Goal: Check status

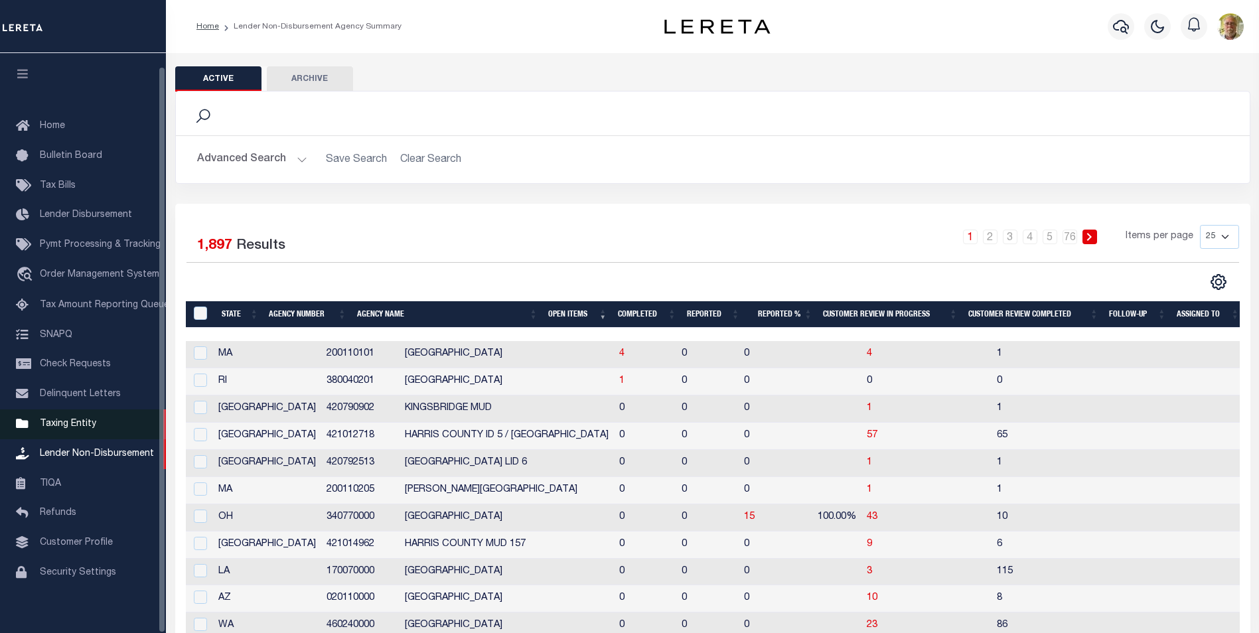
scroll to position [13, 0]
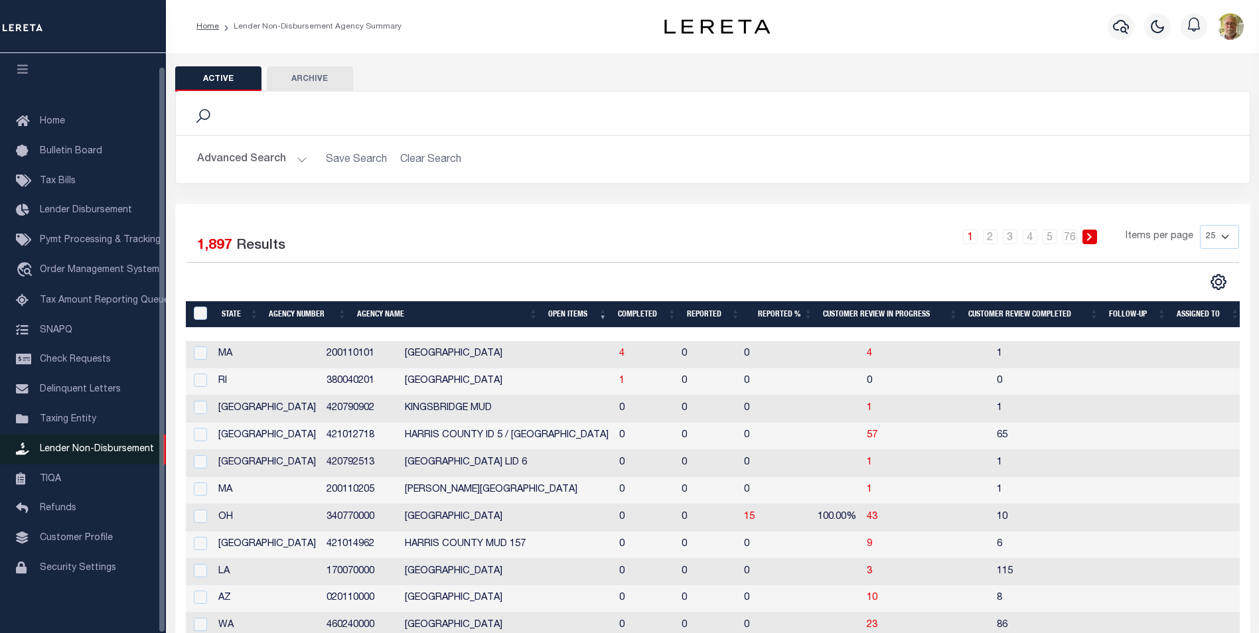
click at [105, 445] on span "Lender Non-Disbursement" at bounding box center [97, 449] width 114 height 9
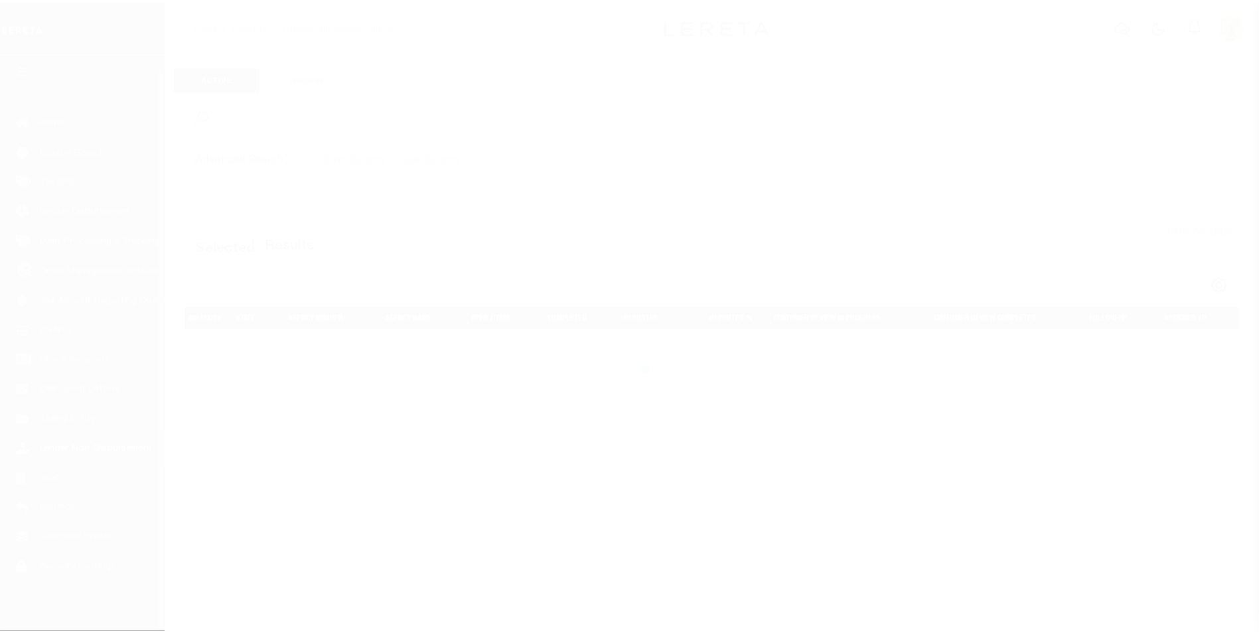
scroll to position [13, 0]
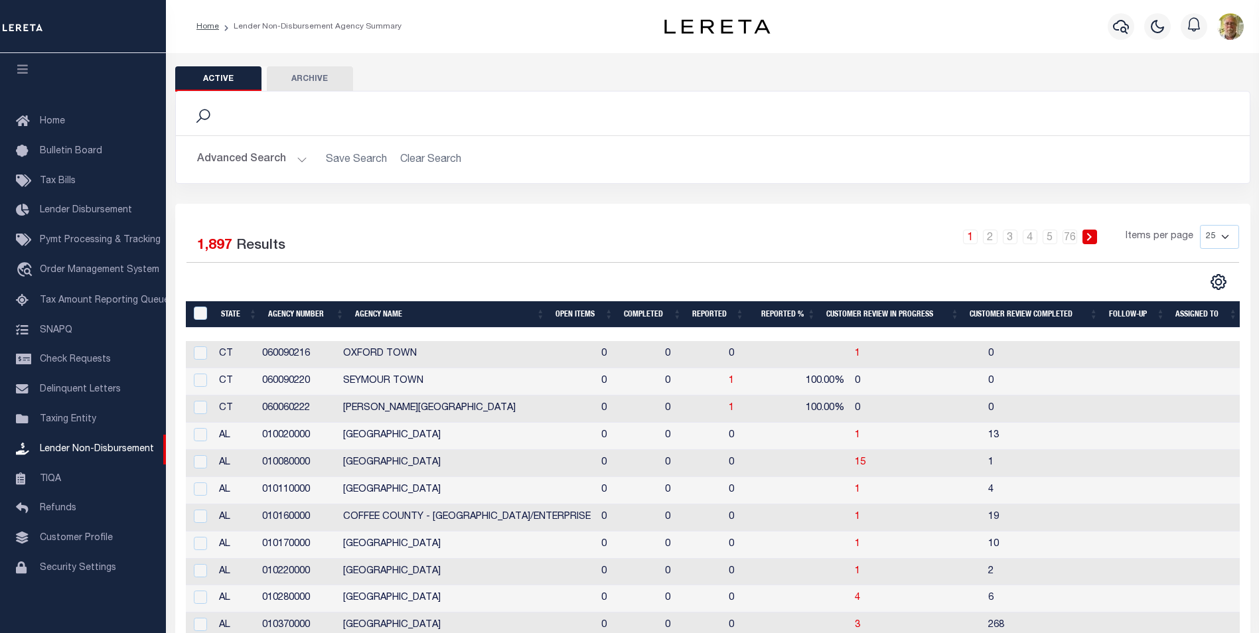
click at [294, 159] on button "Advanced Search" at bounding box center [252, 160] width 110 height 26
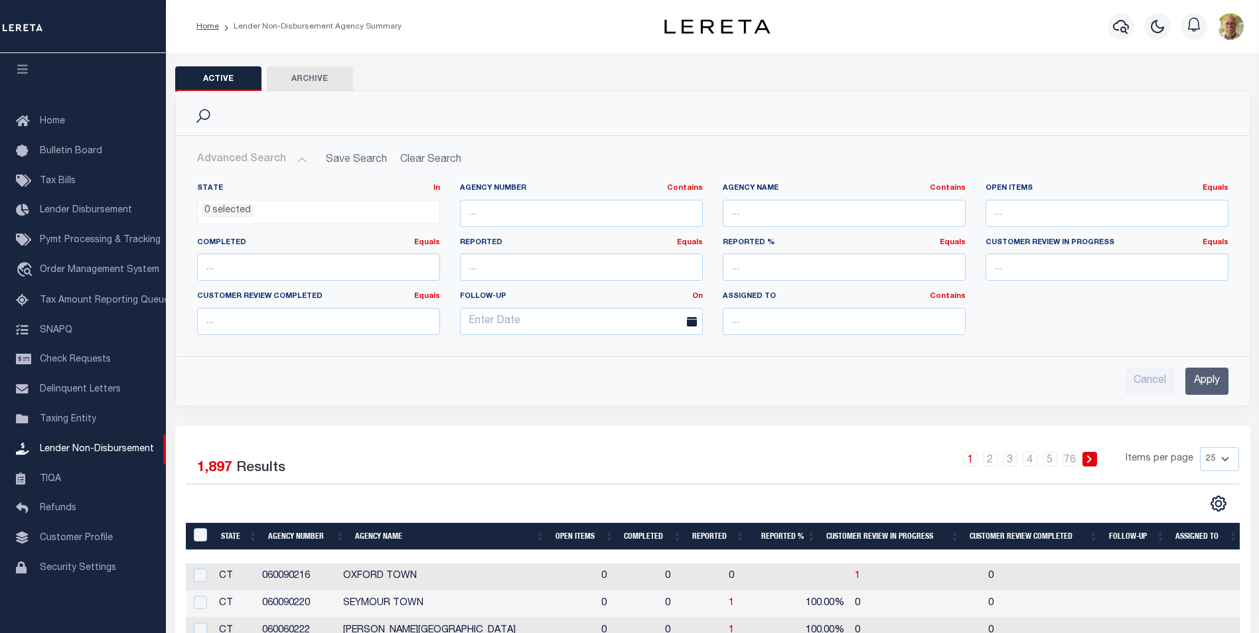
click at [1211, 380] on input "Apply" at bounding box center [1206, 381] width 43 height 27
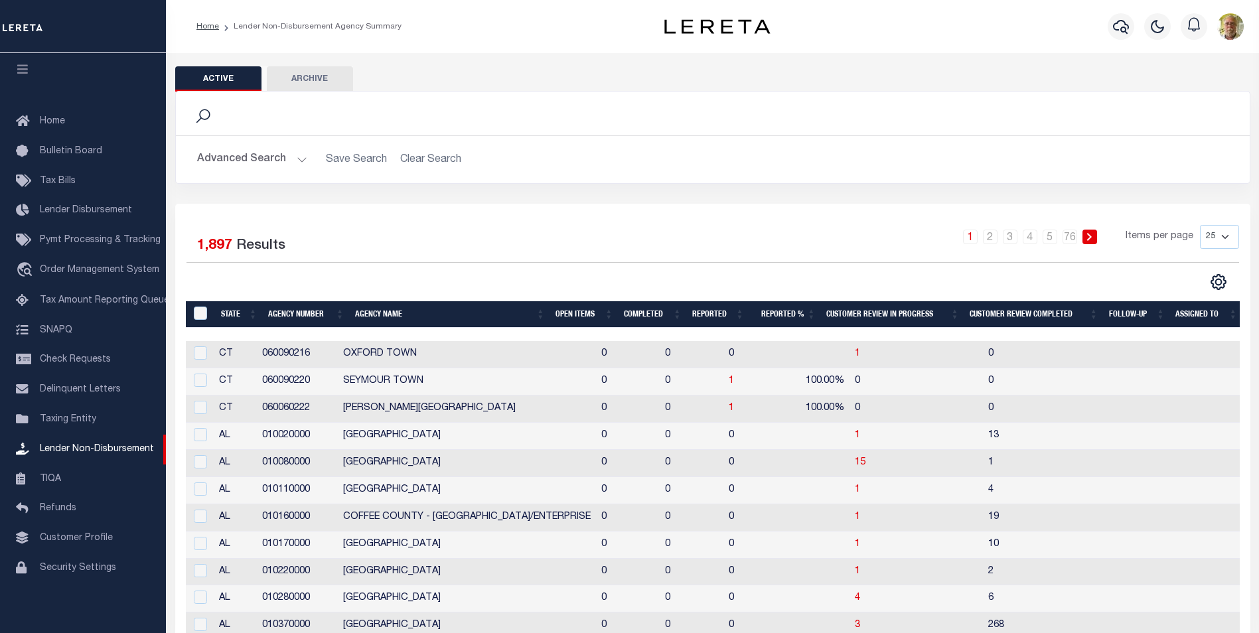
click at [571, 315] on th "Open Items" at bounding box center [584, 314] width 68 height 27
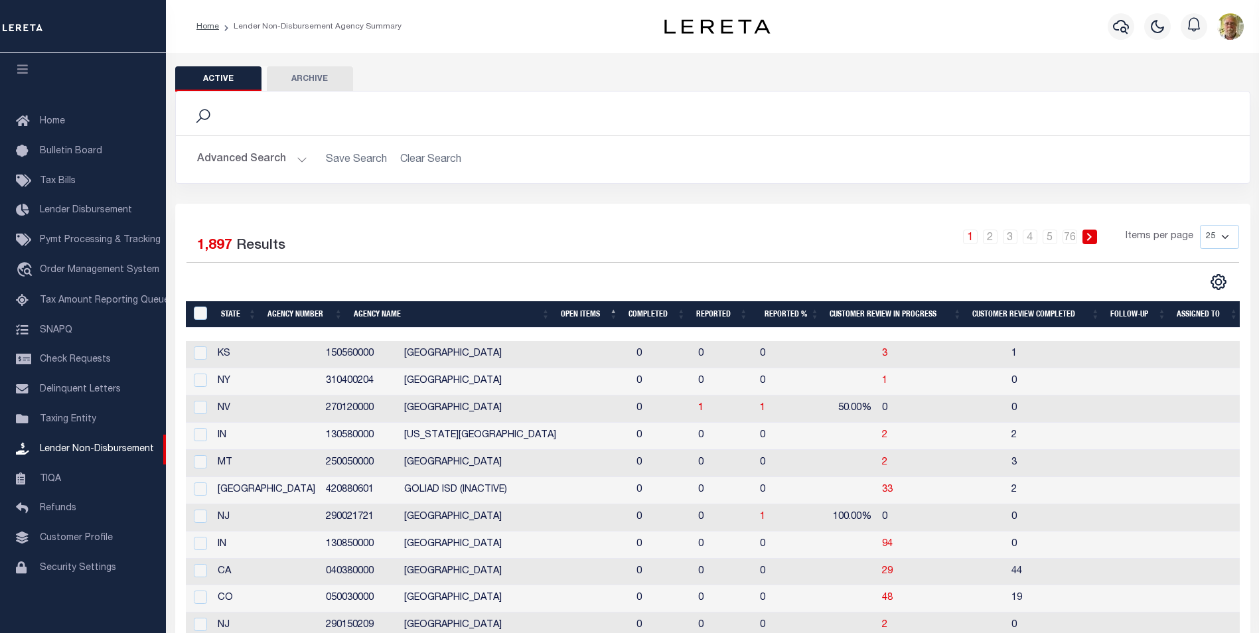
click at [564, 312] on th "Open Items" at bounding box center [590, 314] width 68 height 27
